Goal: Use online tool/utility: Utilize a website feature to perform a specific function

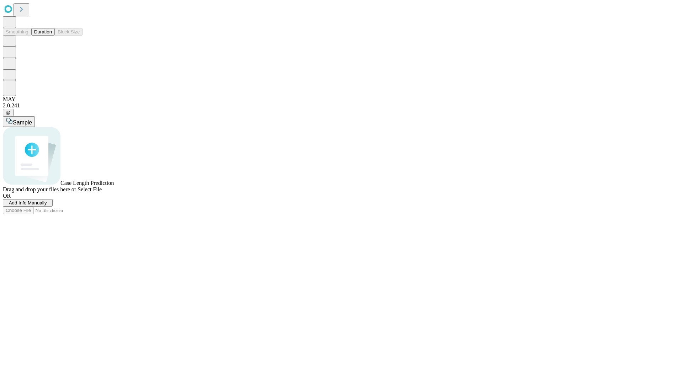
click at [47, 205] on span "Add Info Manually" at bounding box center [28, 202] width 38 height 5
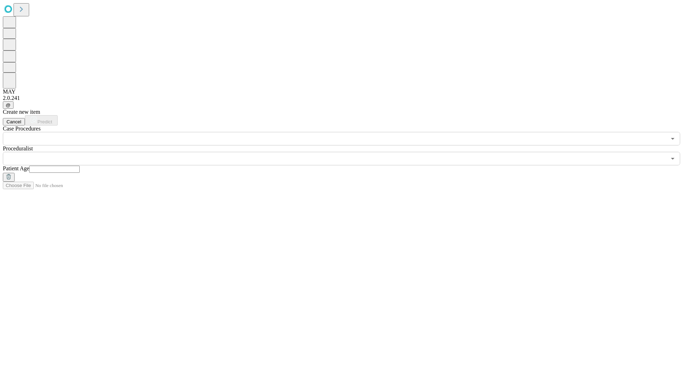
click at [80, 166] on input "text" at bounding box center [54, 169] width 50 height 7
type input "**"
click at [346, 152] on input "text" at bounding box center [334, 159] width 663 height 14
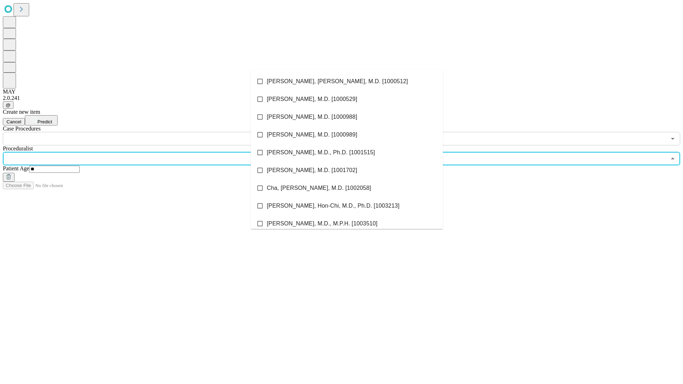
click at [347, 81] on li "[PERSON_NAME], [PERSON_NAME], M.D. [1000512]" at bounding box center [347, 82] width 192 height 18
click at [149, 132] on input "text" at bounding box center [334, 139] width 663 height 14
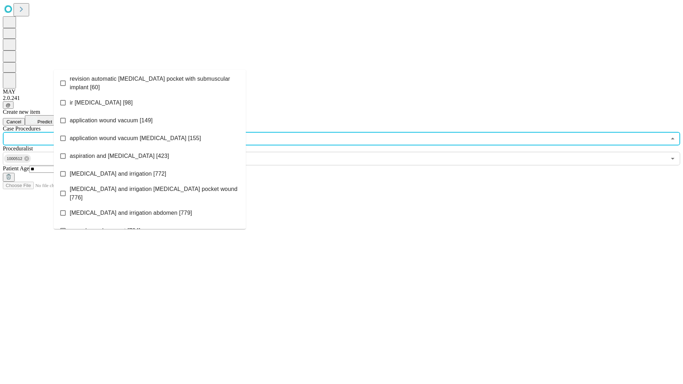
click at [150, 81] on span "revision automatic [MEDICAL_DATA] pocket with submuscular implant [60]" at bounding box center [155, 83] width 170 height 17
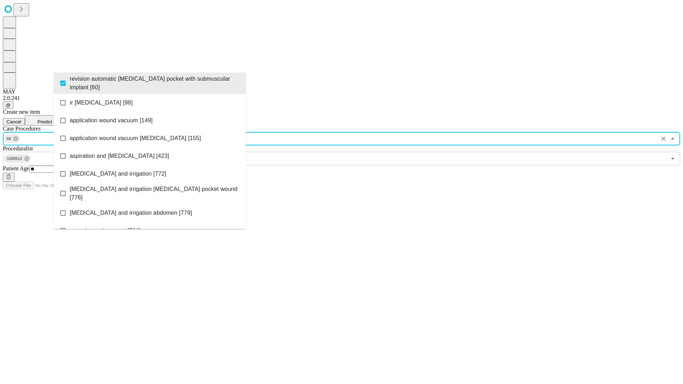
click at [52, 119] on span "Predict" at bounding box center [44, 121] width 15 height 5
